Goal: Information Seeking & Learning: Learn about a topic

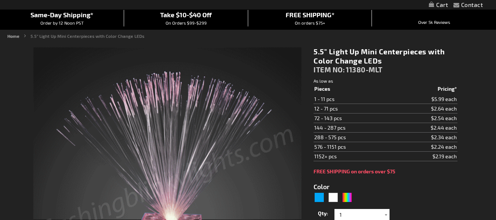
type input "5659"
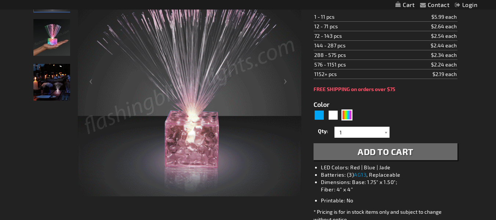
scroll to position [117, 0]
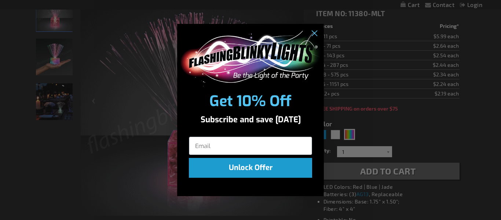
drag, startPoint x: 498, startPoint y: 17, endPoint x: 493, endPoint y: 32, distance: 16.0
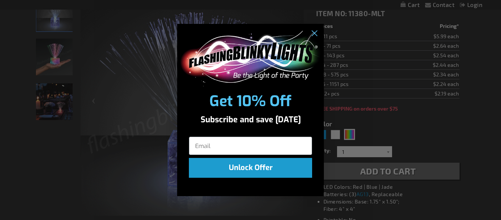
click at [317, 35] on circle "Close dialog" at bounding box center [314, 34] width 12 height 12
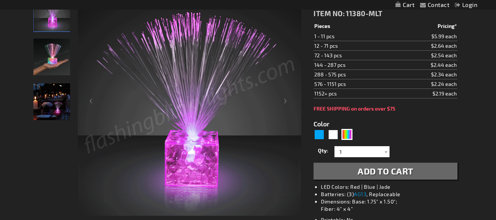
drag, startPoint x: 495, startPoint y: 82, endPoint x: 495, endPoint y: 38, distance: 43.7
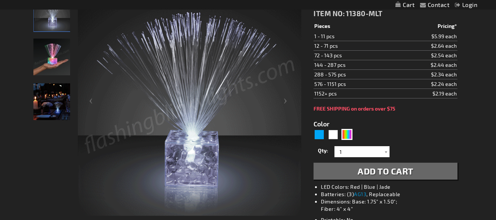
scroll to position [0, 0]
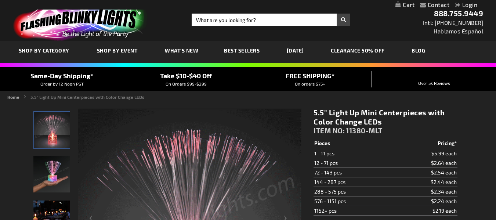
click at [374, 48] on link "CLEARANCE 50% OFF" at bounding box center [357, 50] width 65 height 25
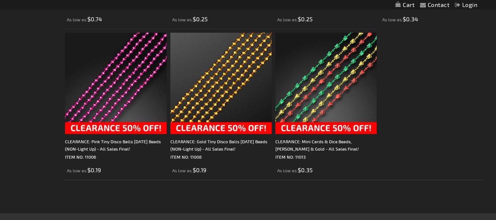
scroll to position [2112, 0]
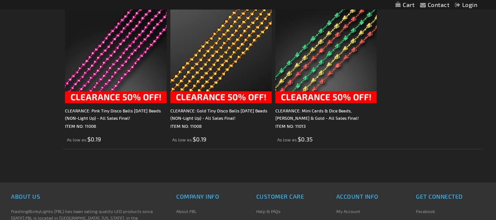
drag, startPoint x: 498, startPoint y: 16, endPoint x: 484, endPoint y: 193, distance: 177.1
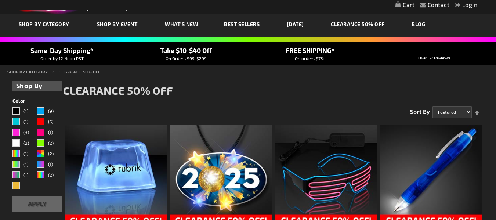
scroll to position [0, 0]
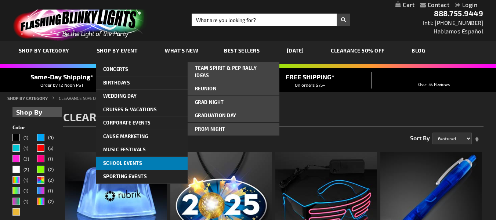
click at [145, 166] on link "School Events" at bounding box center [142, 163] width 92 height 13
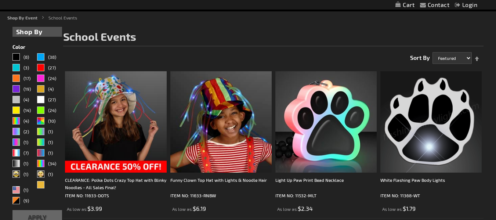
scroll to position [5, 0]
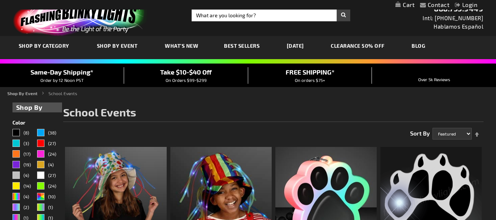
drag, startPoint x: 496, startPoint y: 10, endPoint x: 501, endPoint y: 4, distance: 7.9
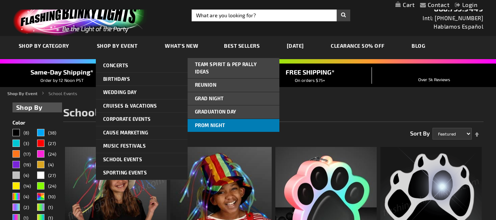
click at [204, 122] on span "Prom Night" at bounding box center [210, 125] width 30 height 6
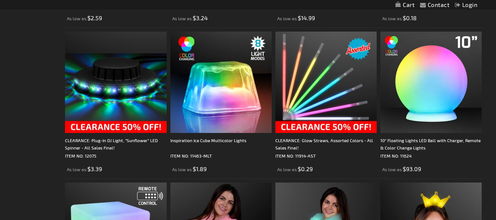
scroll to position [1483, 0]
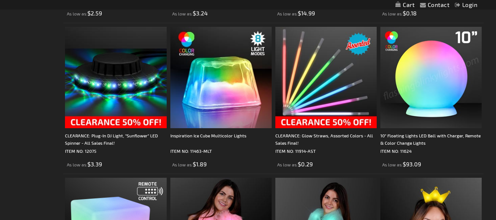
click at [429, 72] on img at bounding box center [430, 77] width 101 height 101
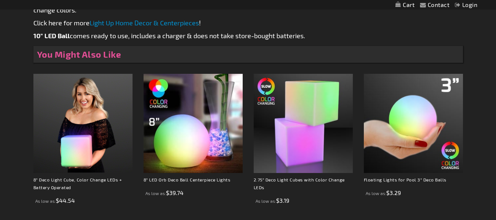
scroll to position [541, 0]
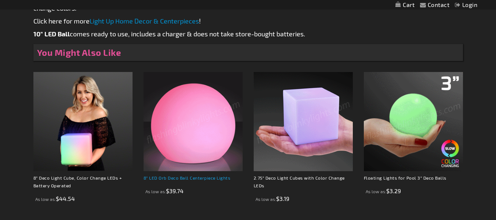
click at [200, 178] on link "8" LED Orb Deco Ball Centerpiece Lights" at bounding box center [187, 177] width 87 height 5
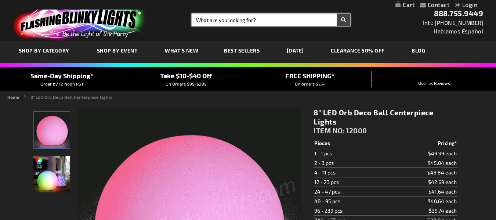
click at [240, 23] on input "Search" at bounding box center [271, 20] width 159 height 12
type input "orb"
click at [337, 14] on button "Search" at bounding box center [344, 20] width 14 height 12
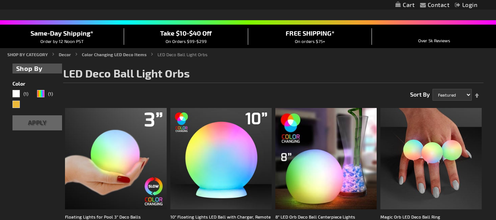
scroll to position [51, 0]
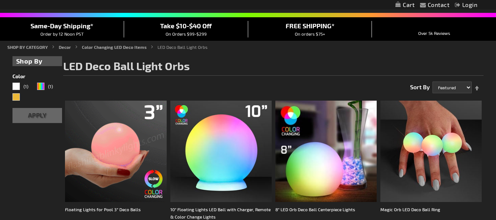
click at [103, 139] on img at bounding box center [115, 151] width 101 height 101
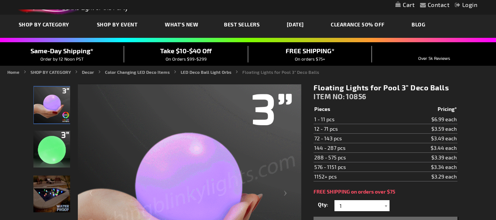
scroll to position [29, 0]
